Goal: Task Accomplishment & Management: Manage account settings

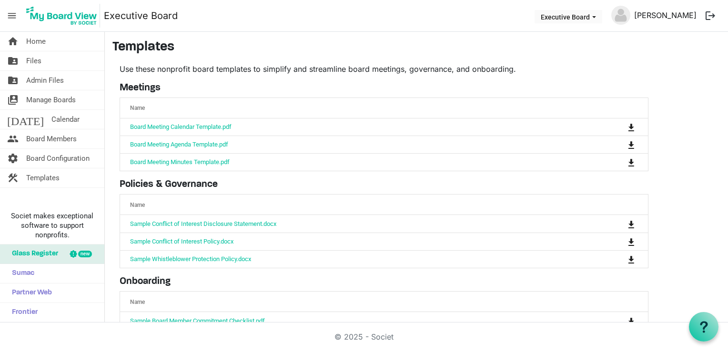
click at [676, 14] on link "[PERSON_NAME]" at bounding box center [665, 15] width 70 height 19
click at [628, 17] on img at bounding box center [620, 15] width 19 height 19
click at [598, 17] on button "Executive Board" at bounding box center [568, 16] width 68 height 13
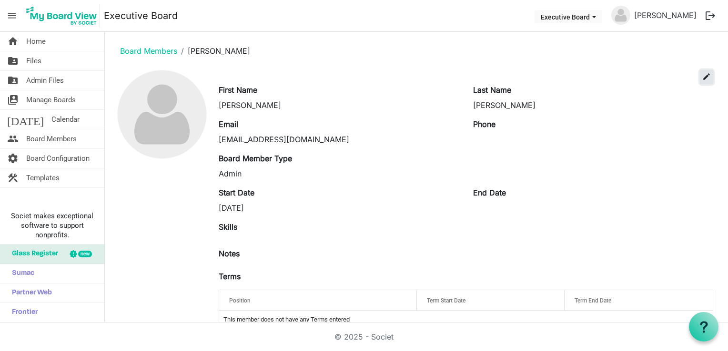
click at [702, 78] on span "edit" at bounding box center [706, 76] width 9 height 9
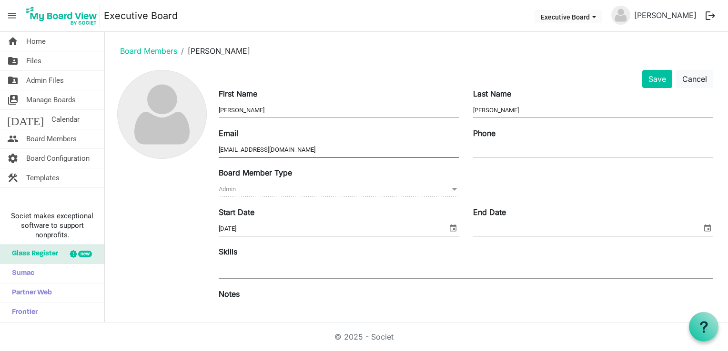
drag, startPoint x: 267, startPoint y: 150, endPoint x: 172, endPoint y: 149, distance: 94.3
click at [172, 149] on div "Save Cancel First Name Merinda Last Name Cutler Email executive.director@unshel…" at bounding box center [416, 263] width 608 height 387
type input "admin@unshelteredutah.org"
drag, startPoint x: 242, startPoint y: 110, endPoint x: 214, endPoint y: 113, distance: 28.3
click at [214, 113] on div "First Name Merinda" at bounding box center [338, 104] width 254 height 32
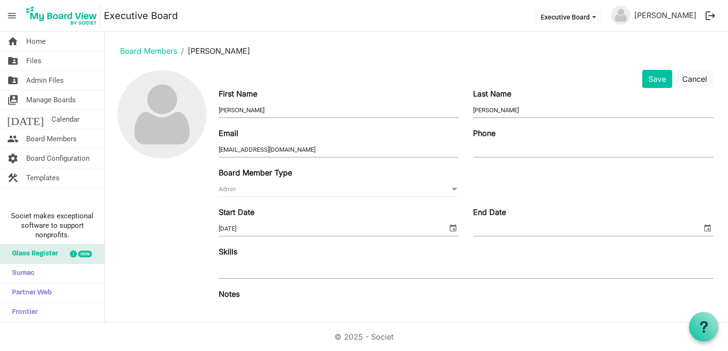
click at [215, 190] on div "Board Member Type Admin Admin" at bounding box center [338, 183] width 254 height 32
click at [676, 80] on button "Cancel" at bounding box center [694, 79] width 37 height 18
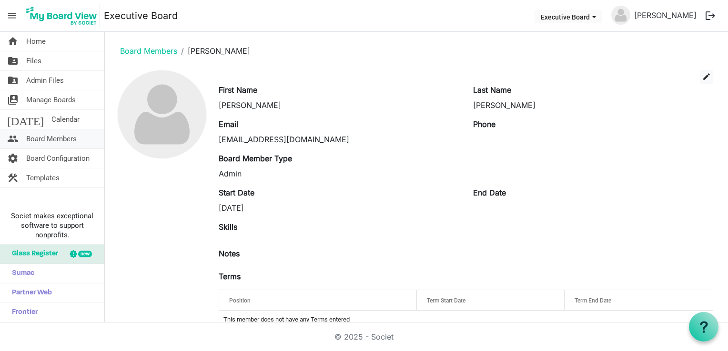
click at [49, 137] on span "Board Members" at bounding box center [51, 139] width 50 height 19
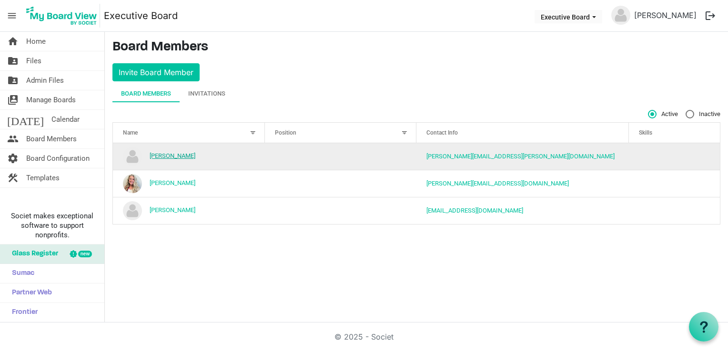
click at [166, 154] on link "Alex Stewart" at bounding box center [173, 155] width 46 height 7
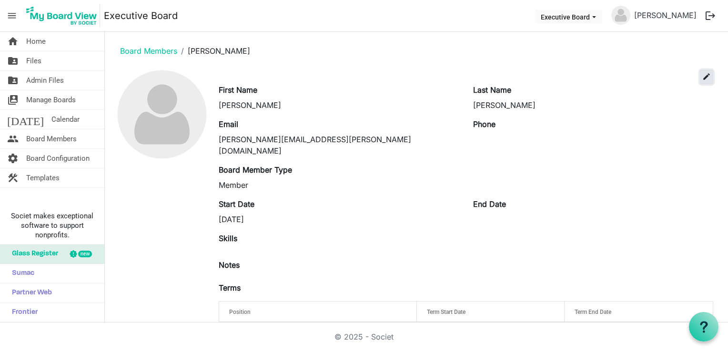
click at [703, 79] on span "edit" at bounding box center [706, 76] width 9 height 9
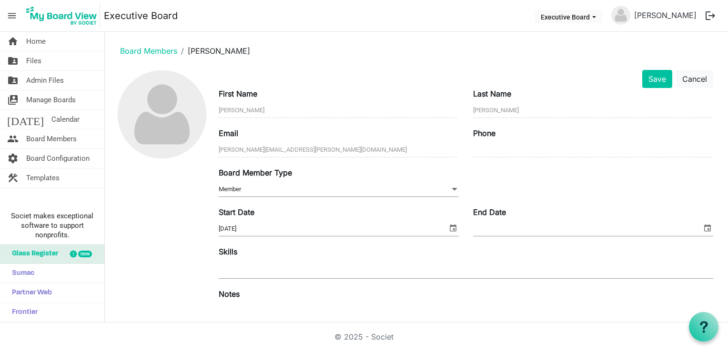
click at [345, 188] on span "Member Member" at bounding box center [339, 189] width 240 height 15
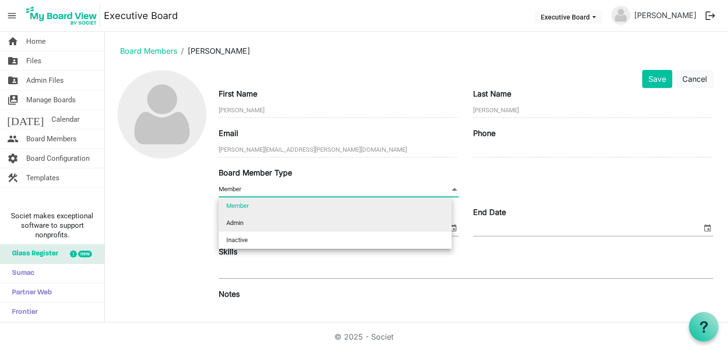
click at [306, 227] on li "Admin" at bounding box center [335, 223] width 233 height 17
type input "Admin"
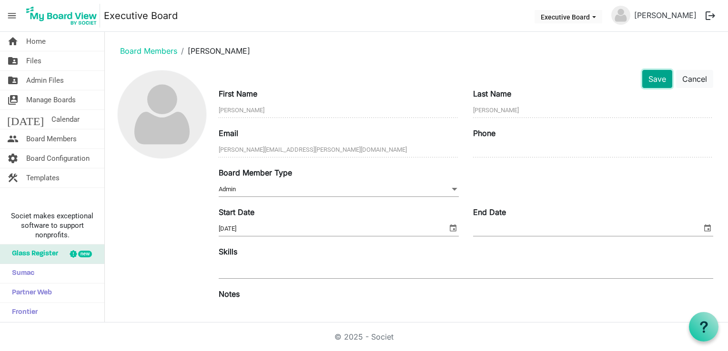
click at [647, 73] on button "Save" at bounding box center [657, 79] width 30 height 18
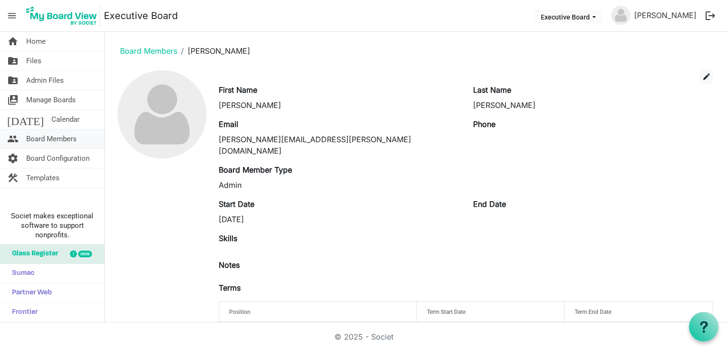
click at [56, 136] on span "Board Members" at bounding box center [51, 139] width 50 height 19
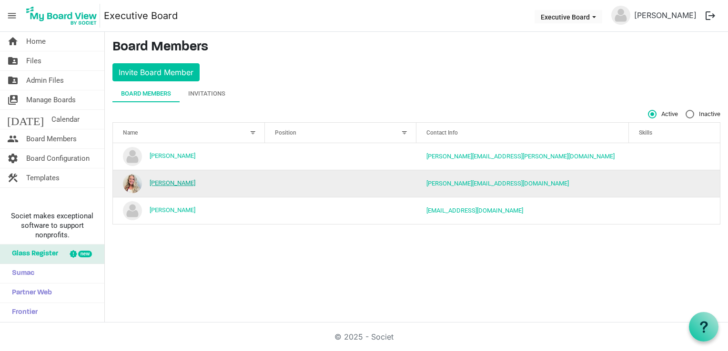
click at [171, 185] on link "[PERSON_NAME]" at bounding box center [173, 183] width 46 height 7
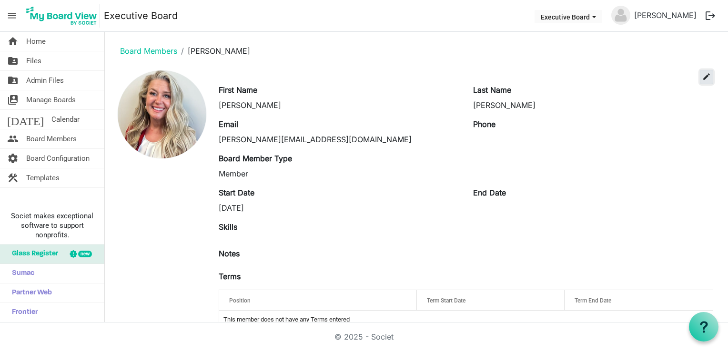
click at [702, 74] on span "edit" at bounding box center [706, 76] width 9 height 9
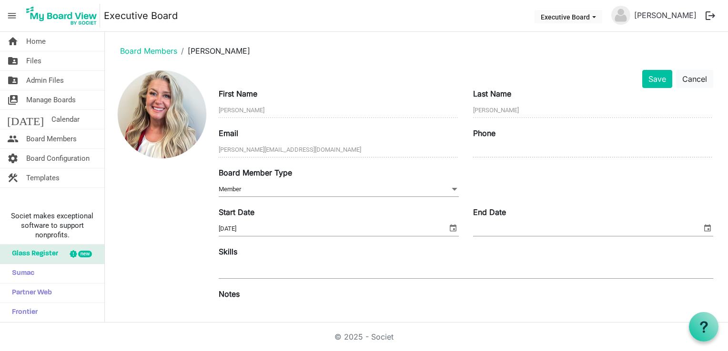
click at [248, 190] on span "Member Member" at bounding box center [339, 189] width 240 height 15
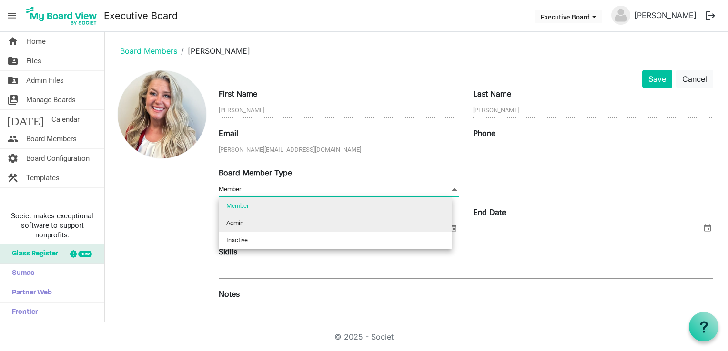
click at [245, 225] on li "Admin" at bounding box center [335, 223] width 233 height 17
type input "Admin"
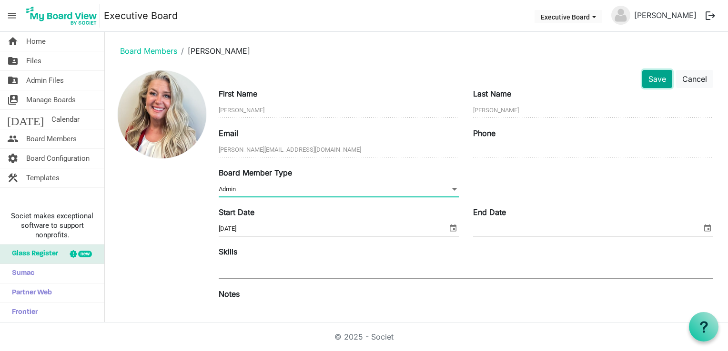
click at [652, 73] on button "Save" at bounding box center [657, 79] width 30 height 18
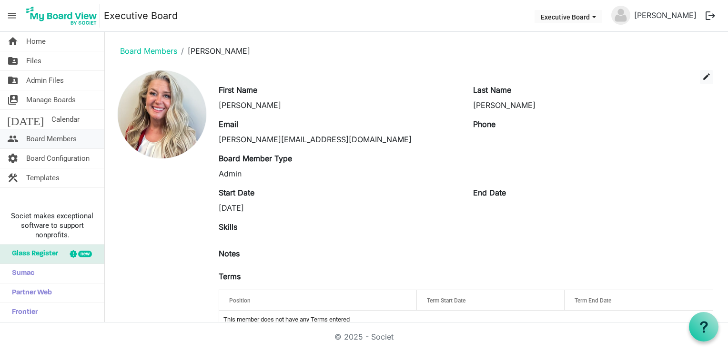
click at [58, 137] on span "Board Members" at bounding box center [51, 139] width 50 height 19
